Goal: Transaction & Acquisition: Subscribe to service/newsletter

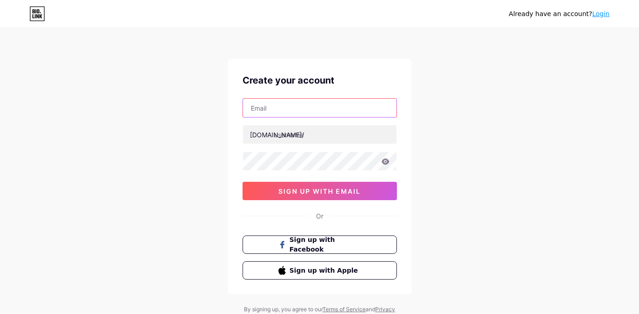
click at [305, 107] on input "text" at bounding box center [319, 108] width 153 height 18
type input "[EMAIL_ADDRESS][DOMAIN_NAME]"
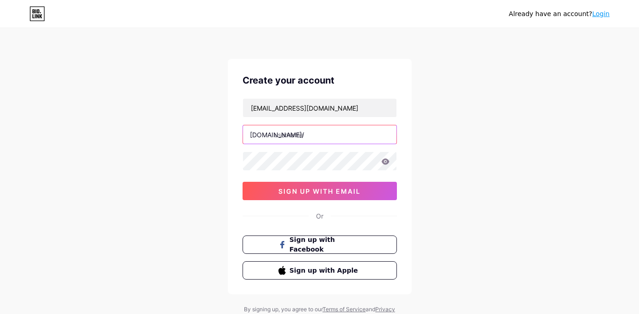
click at [304, 131] on input "text" at bounding box center [319, 134] width 153 height 18
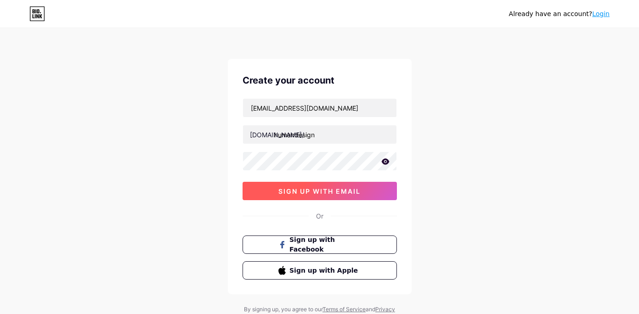
click at [337, 190] on span "sign up with email" at bounding box center [319, 191] width 82 height 8
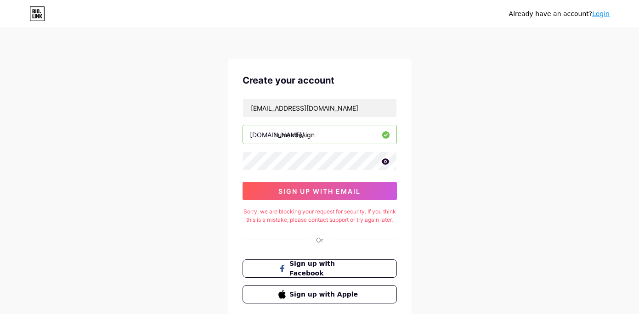
click at [274, 136] on input "humandesign" at bounding box center [319, 134] width 153 height 18
type input "ihumandesign"
click at [304, 192] on span "sign up with email" at bounding box center [319, 191] width 82 height 8
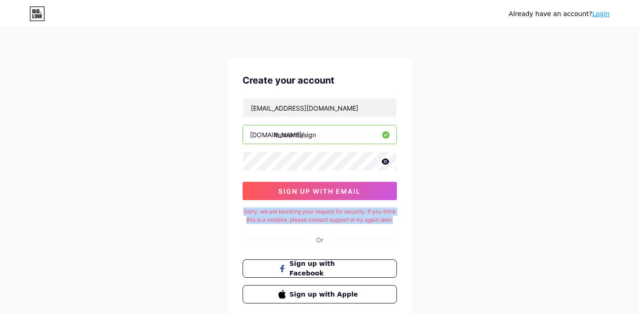
drag, startPoint x: 246, startPoint y: 212, endPoint x: 346, endPoint y: 230, distance: 102.3
click at [346, 224] on div "Sorry, we are blocking your request for security. If you think this is a mistak…" at bounding box center [320, 216] width 154 height 17
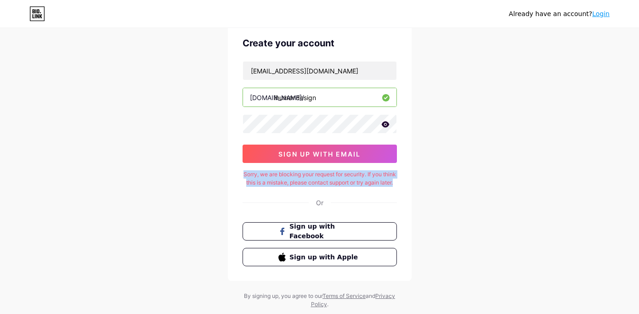
scroll to position [69, 0]
